Goal: Transaction & Acquisition: Purchase product/service

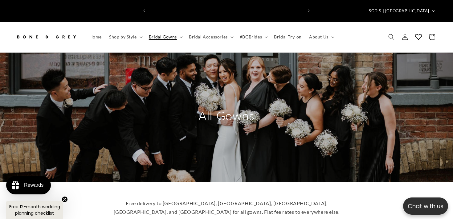
scroll to position [0, 153]
click at [67, 30] on img at bounding box center [46, 37] width 62 height 14
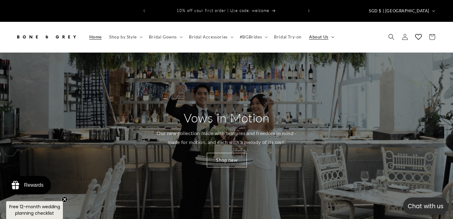
click at [322, 34] on span "About Us" at bounding box center [318, 37] width 19 height 6
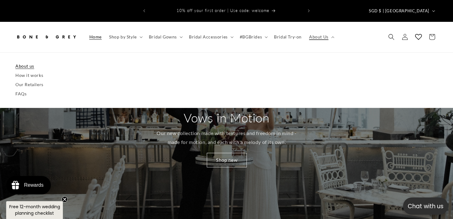
click at [23, 62] on link "About us" at bounding box center [226, 66] width 422 height 9
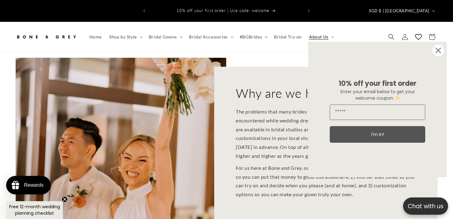
click at [437, 52] on icon "Close dialog" at bounding box center [438, 50] width 5 height 5
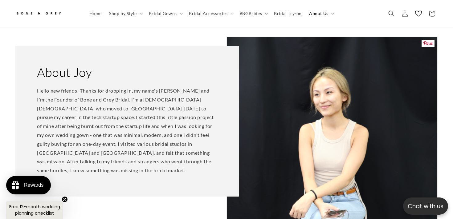
scroll to position [0, 153]
click at [160, 126] on p "Hello new friends! Thanks for dropping in, my name's Joy and I'm the Founder of…" at bounding box center [127, 131] width 180 height 89
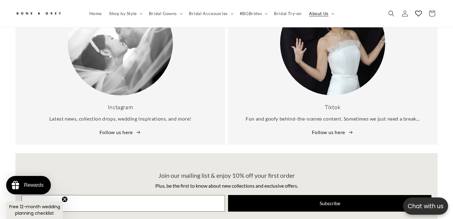
scroll to position [0, 0]
click at [328, 12] on summary "About Us" at bounding box center [320, 13] width 31 height 13
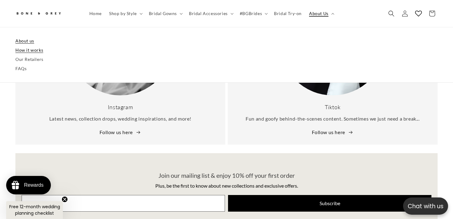
click at [28, 52] on link "How it works" at bounding box center [226, 50] width 422 height 9
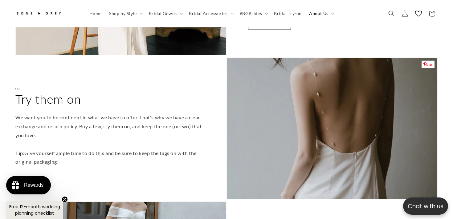
scroll to position [201, 0]
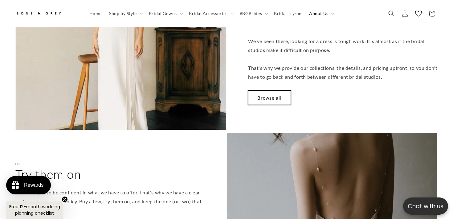
click at [263, 92] on link "Browse all" at bounding box center [269, 98] width 43 height 14
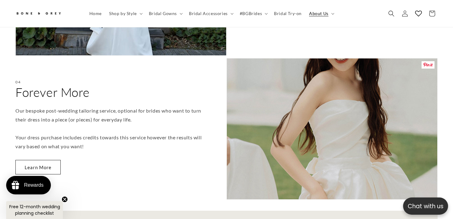
scroll to position [0, 0]
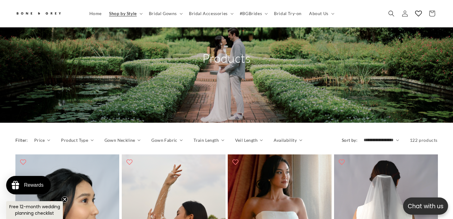
scroll to position [38, 0]
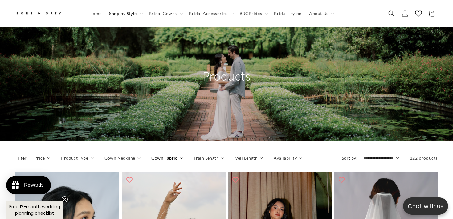
click at [160, 155] on span "Gown Fabric" at bounding box center [164, 158] width 26 height 6
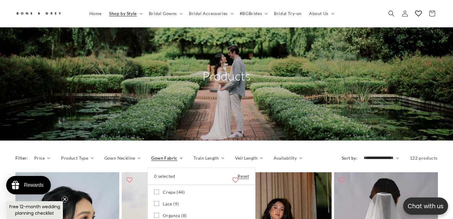
click at [162, 155] on summary "Gown Fabric" at bounding box center [166, 158] width 31 height 6
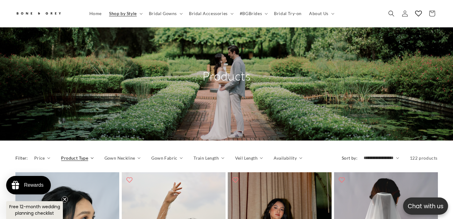
click at [78, 155] on span "Product Type" at bounding box center [74, 158] width 27 height 6
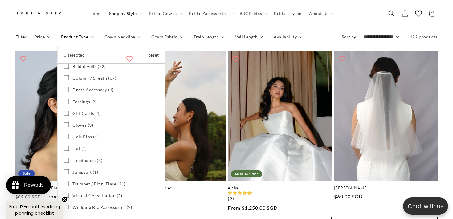
scroll to position [0, 153]
click at [93, 39] on summary "Product Type" at bounding box center [77, 37] width 32 height 6
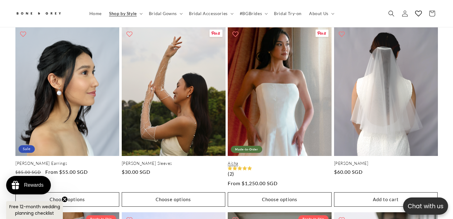
scroll to position [0, 307]
click at [277, 161] on link "Aisha" at bounding box center [280, 163] width 104 height 5
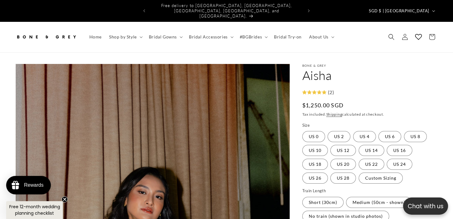
click at [304, 41] on header "Home Shop by Style Shop by Style Vows in Motion By Style" at bounding box center [226, 37] width 453 height 31
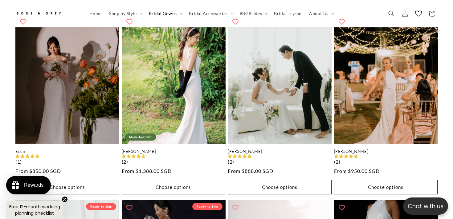
click at [120, 92] on ul "[PERSON_NAME] Ready-to-Ship [PERSON_NAME] (8) Regular price From $850.00 SGD Re…" at bounding box center [226, 13] width 422 height 1114
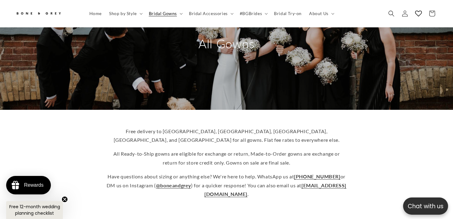
scroll to position [86, 0]
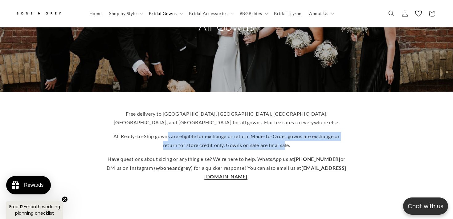
drag, startPoint x: 166, startPoint y: 125, endPoint x: 285, endPoint y: 135, distance: 118.7
click at [285, 136] on p "All Ready-to-Ship gowns are eligible for exchange or return, Made-to-Order gown…" at bounding box center [226, 141] width 240 height 18
click at [285, 135] on p "All Ready-to-Ship gowns are eligible for exchange or return, Made-to-Order gown…" at bounding box center [226, 141] width 240 height 18
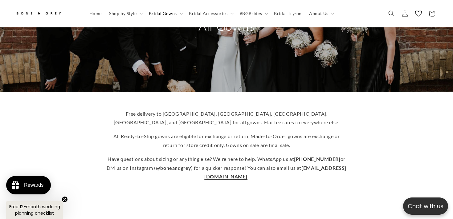
scroll to position [0, 153]
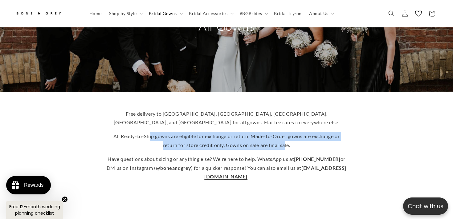
drag, startPoint x: 284, startPoint y: 135, endPoint x: 149, endPoint y: 126, distance: 136.2
click at [149, 132] on p "All Ready-to-Ship gowns are eligible for exchange or return, Made-to-Order gown…" at bounding box center [226, 141] width 240 height 18
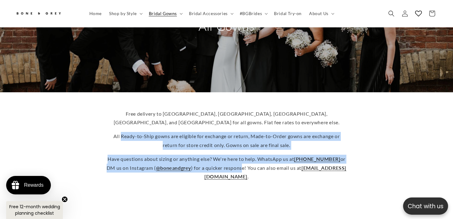
drag, startPoint x: 120, startPoint y: 127, endPoint x: 264, endPoint y: 157, distance: 147.0
click at [264, 157] on div "Free delivery to [GEOGRAPHIC_DATA], [GEOGRAPHIC_DATA], [GEOGRAPHIC_DATA], [GEOG…" at bounding box center [226, 146] width 240 height 72
click at [264, 157] on p "Have questions about sizing or anything else? We're here to help. WhatsApp us a…" at bounding box center [226, 168] width 240 height 26
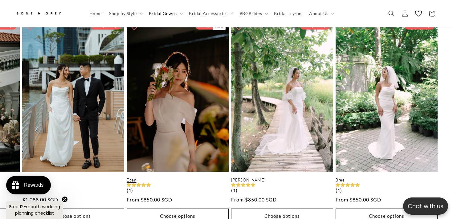
scroll to position [343, 0]
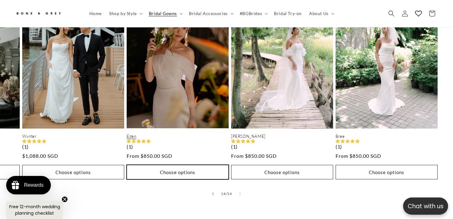
click at [165, 165] on button "Choose options" at bounding box center [178, 172] width 102 height 14
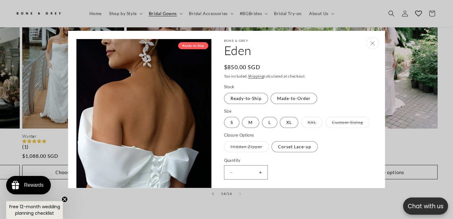
scroll to position [0, 307]
click at [372, 41] on button "Close" at bounding box center [372, 43] width 12 height 12
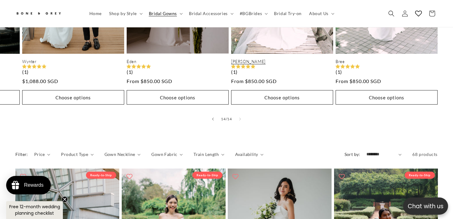
scroll to position [445, 0]
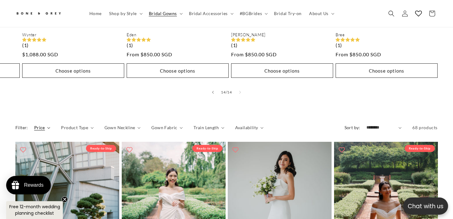
click at [38, 124] on span "Price" at bounding box center [39, 127] width 11 height 6
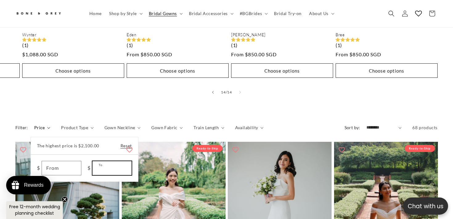
click at [111, 161] on input "To" at bounding box center [111, 168] width 39 height 14
click at [109, 161] on input "To" at bounding box center [111, 168] width 39 height 14
click at [51, 124] on summary "Price" at bounding box center [42, 127] width 16 height 6
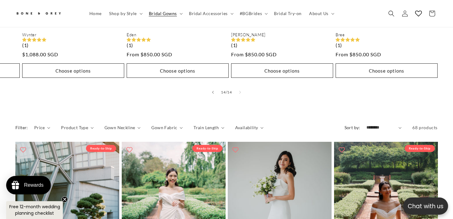
click at [79, 121] on div "Filter: Price The highest price is $2,100.00 Reset $ From $ To Product Type" at bounding box center [226, 129] width 422 height 16
click at [74, 124] on span "Product Type" at bounding box center [74, 127] width 27 height 6
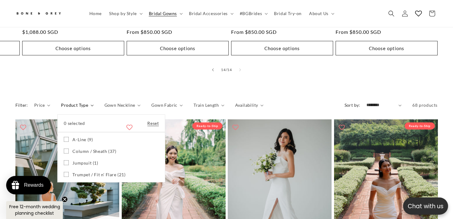
scroll to position [466, 0]
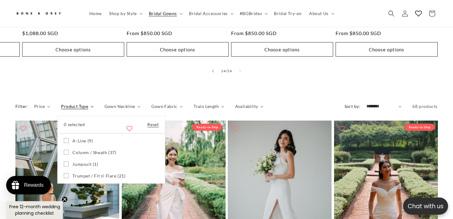
click at [93, 103] on summary "Product Type" at bounding box center [77, 106] width 32 height 6
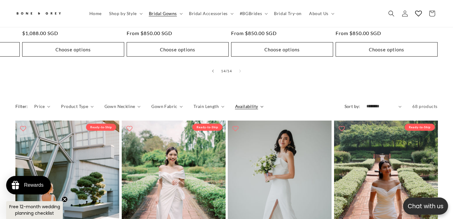
click at [237, 103] on span "Availability" at bounding box center [246, 106] width 23 height 6
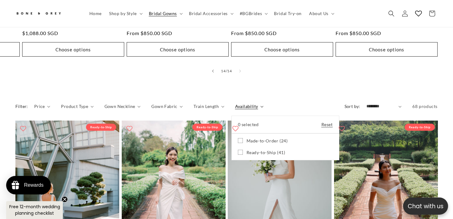
click at [235, 103] on summary "Availability" at bounding box center [249, 106] width 28 height 6
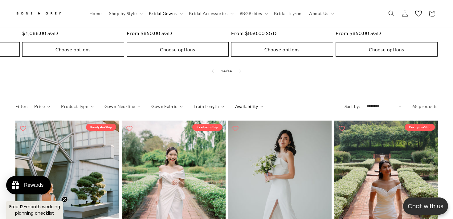
scroll to position [0, 153]
click at [235, 100] on div "Filter: Price The highest price is $2,100.00 Reset $ From $ To Product Type" at bounding box center [226, 108] width 422 height 16
click at [248, 103] on details "Availability 0 selected Reset Availability Made-to-Order (24) Made-to-Order (24…" at bounding box center [249, 108] width 28 height 11
click at [252, 103] on span "Availability" at bounding box center [246, 106] width 23 height 6
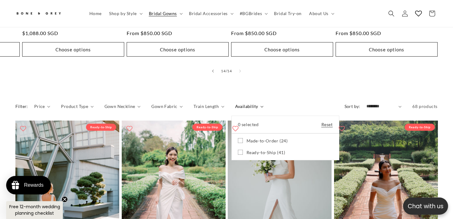
click at [238, 138] on icon at bounding box center [240, 140] width 5 height 5
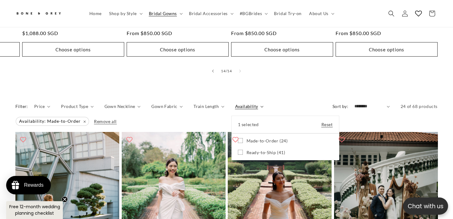
click at [263, 103] on summary "Availability" at bounding box center [249, 106] width 28 height 6
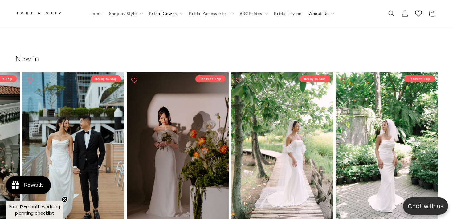
scroll to position [0, 307]
